Goal: Communication & Community: Answer question/provide support

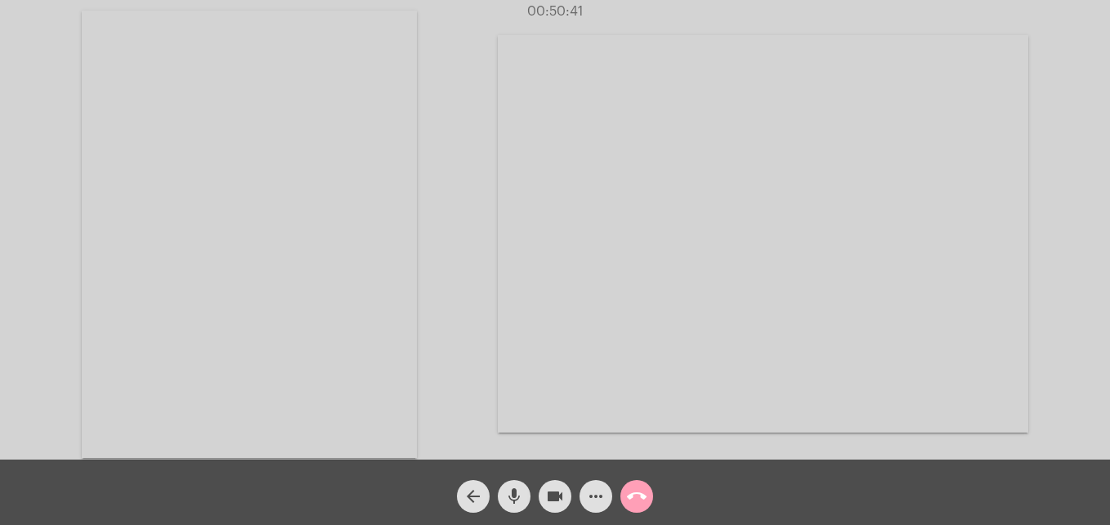
click at [638, 487] on mat-icon "call_end" at bounding box center [637, 496] width 20 height 20
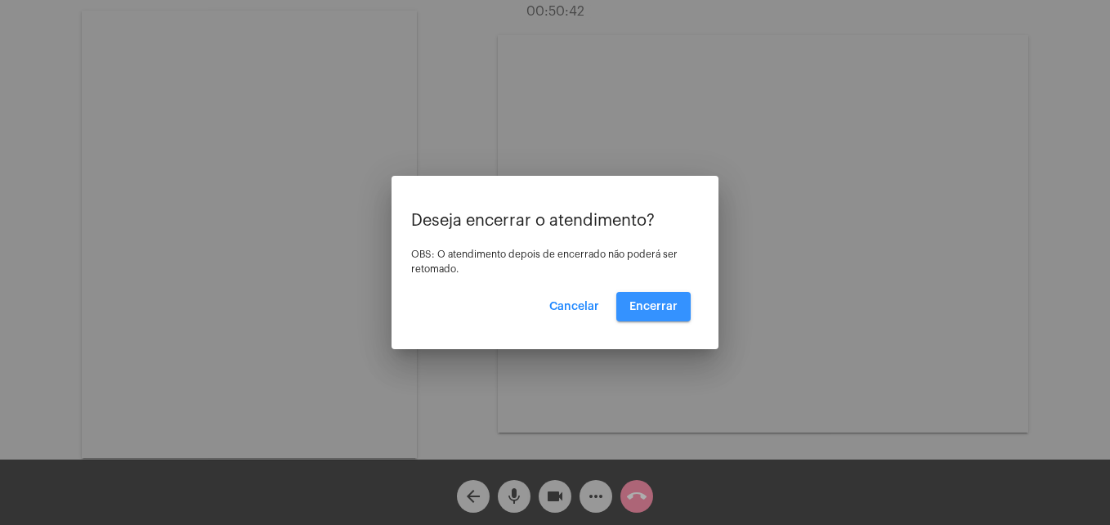
click at [651, 297] on button "Encerrar" at bounding box center [653, 306] width 74 height 29
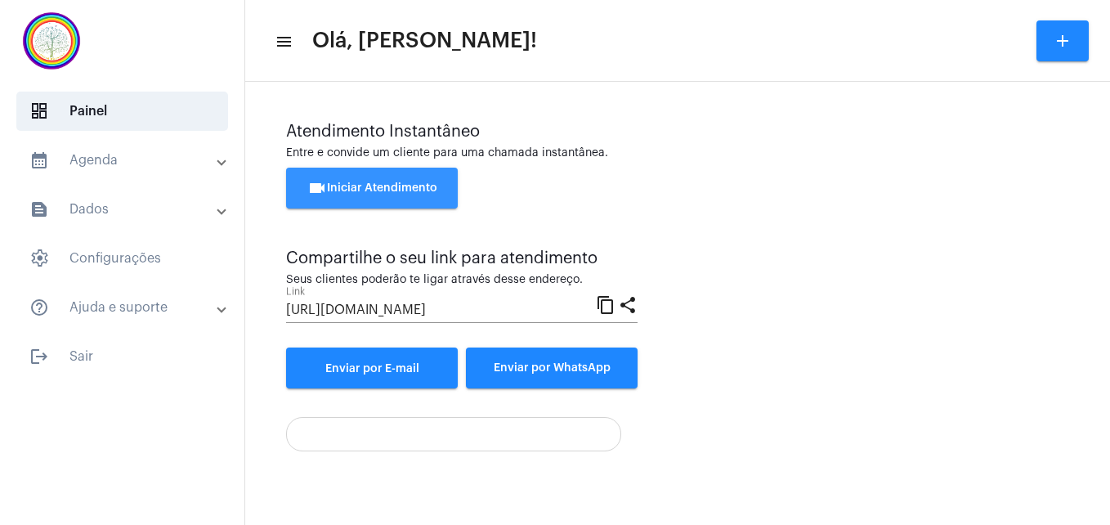
click at [396, 190] on span "videocam Iniciar Atendimento" at bounding box center [372, 187] width 130 height 11
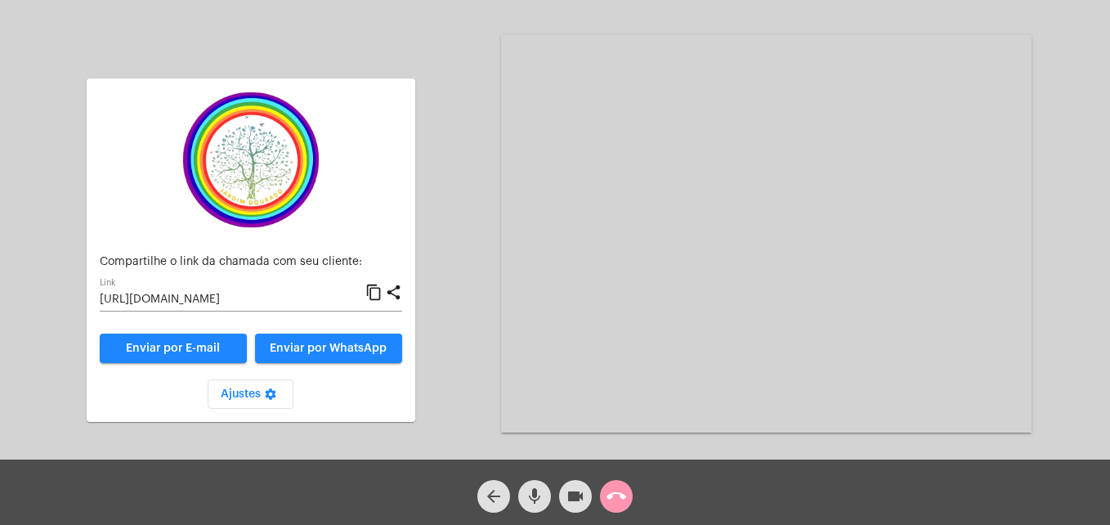
click at [376, 293] on mat-icon "content_copy" at bounding box center [373, 293] width 17 height 20
click at [356, 347] on span "Enviar por WhatsApp" at bounding box center [328, 348] width 117 height 11
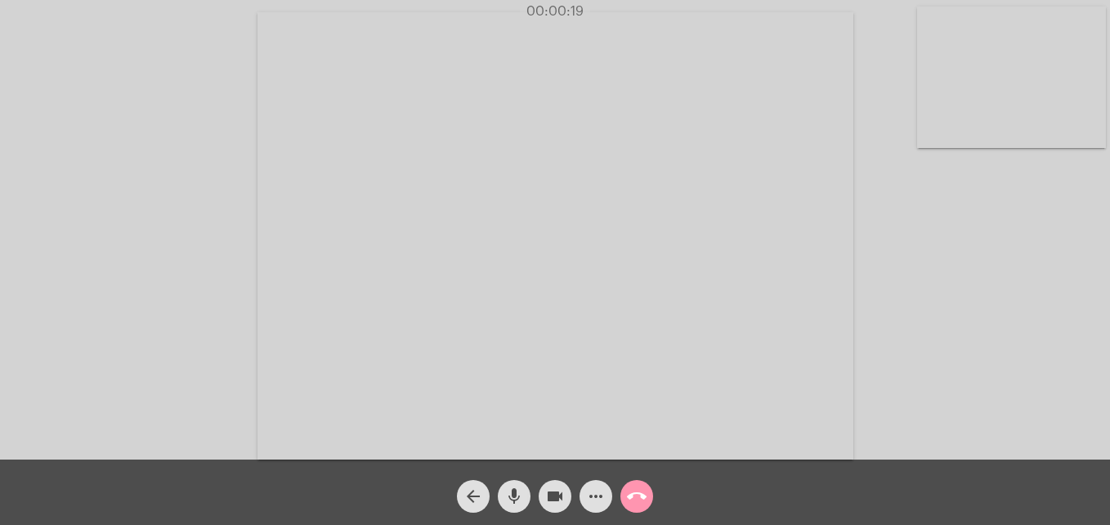
click at [928, 129] on video at bounding box center [1011, 77] width 189 height 141
click at [464, 435] on video at bounding box center [704, 234] width 596 height 447
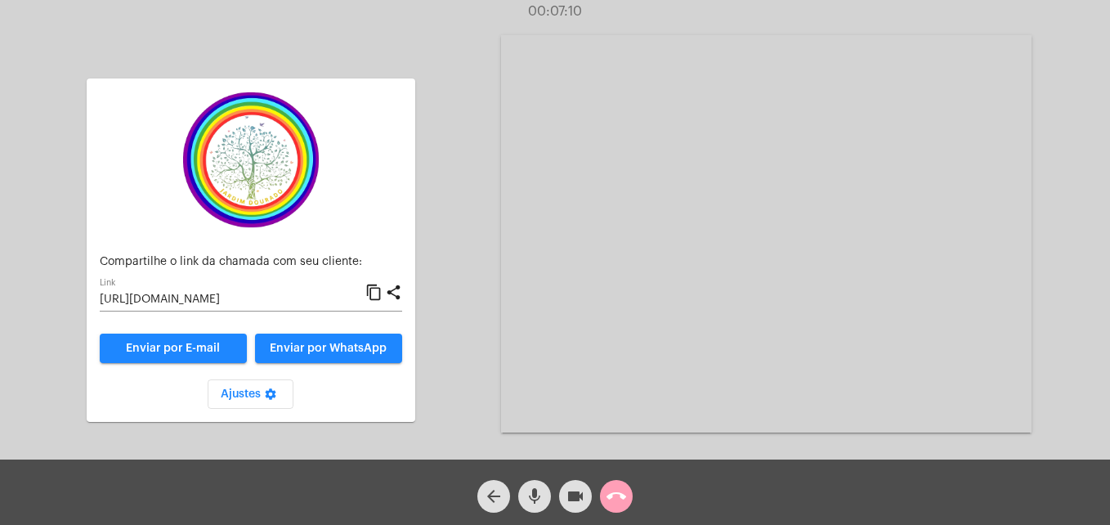
click at [618, 499] on mat-icon "call_end" at bounding box center [617, 496] width 20 height 20
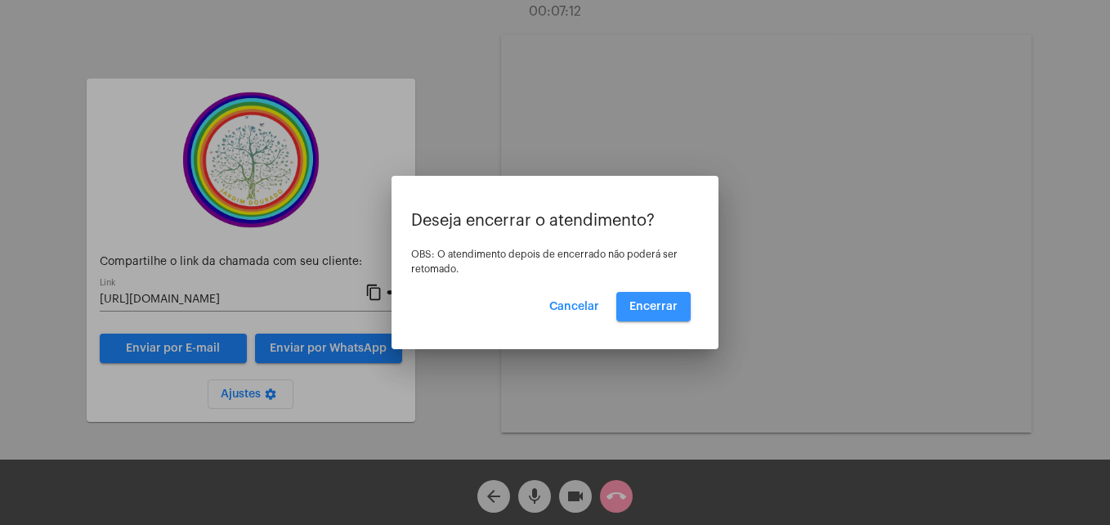
click at [660, 303] on span "Encerrar" at bounding box center [654, 306] width 48 height 11
